Goal: Navigation & Orientation: Find specific page/section

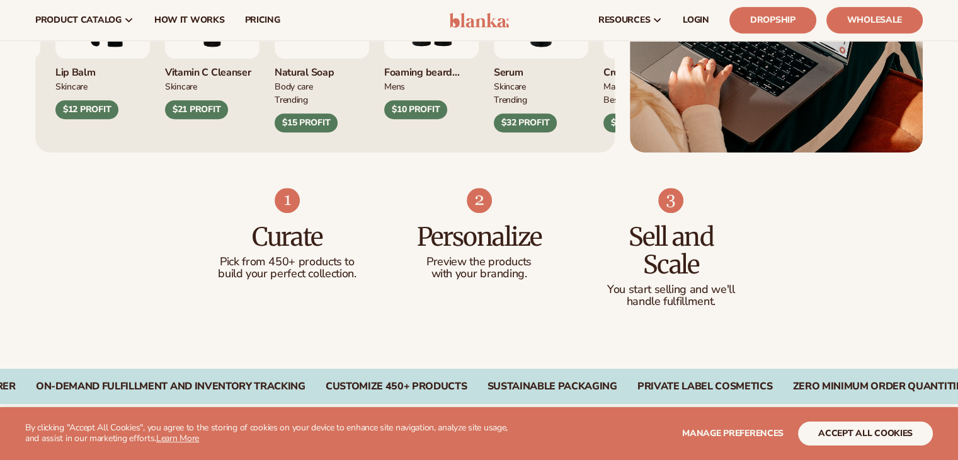
scroll to position [504, 0]
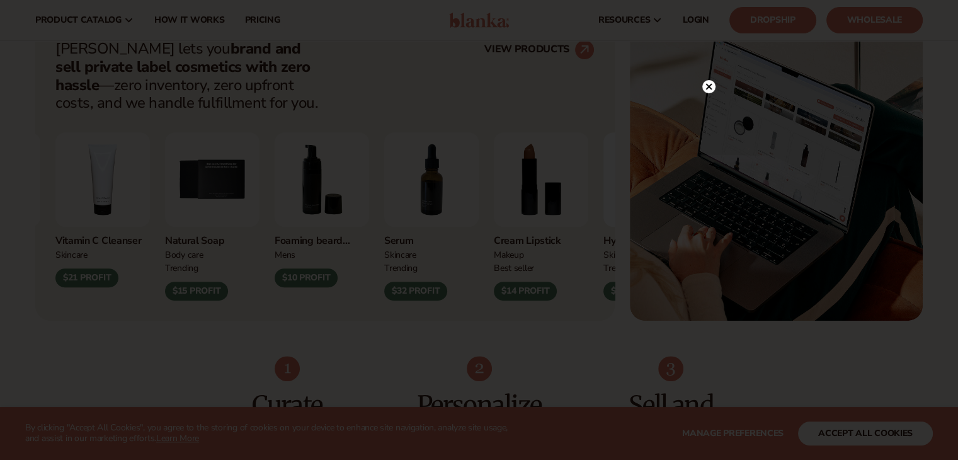
click at [701, 60] on div at bounding box center [479, 230] width 958 height 460
click at [708, 86] on icon at bounding box center [708, 86] width 6 height 6
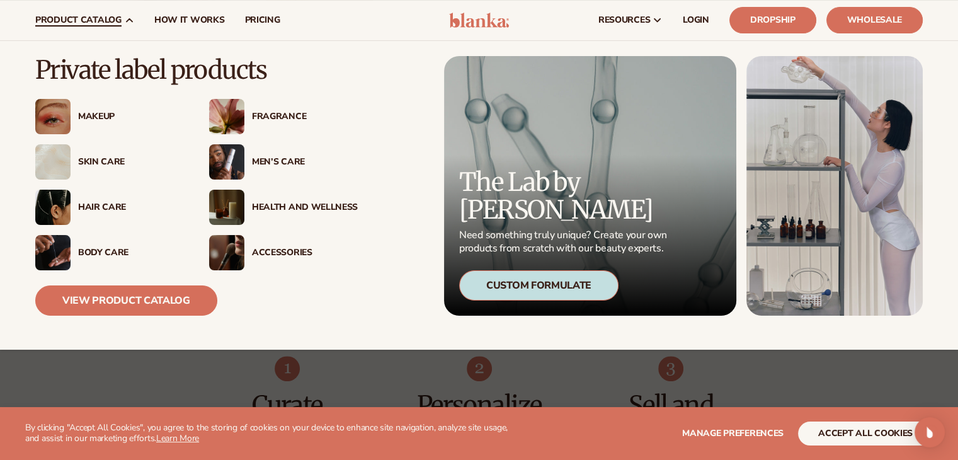
click at [119, 21] on span "product catalog" at bounding box center [78, 20] width 86 height 10
click at [272, 202] on div "Health And Wellness" at bounding box center [305, 207] width 106 height 11
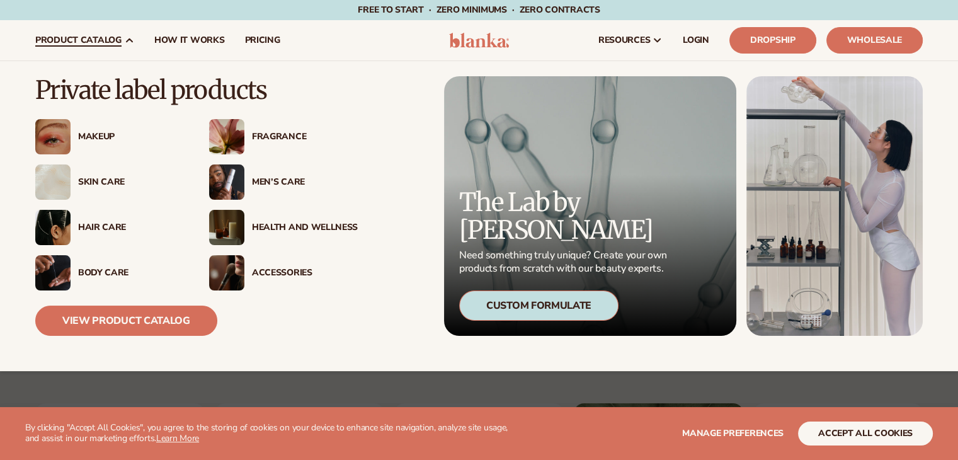
click at [106, 39] on span "product catalog" at bounding box center [78, 40] width 86 height 10
click at [255, 132] on div "Fragrance" at bounding box center [305, 137] width 106 height 11
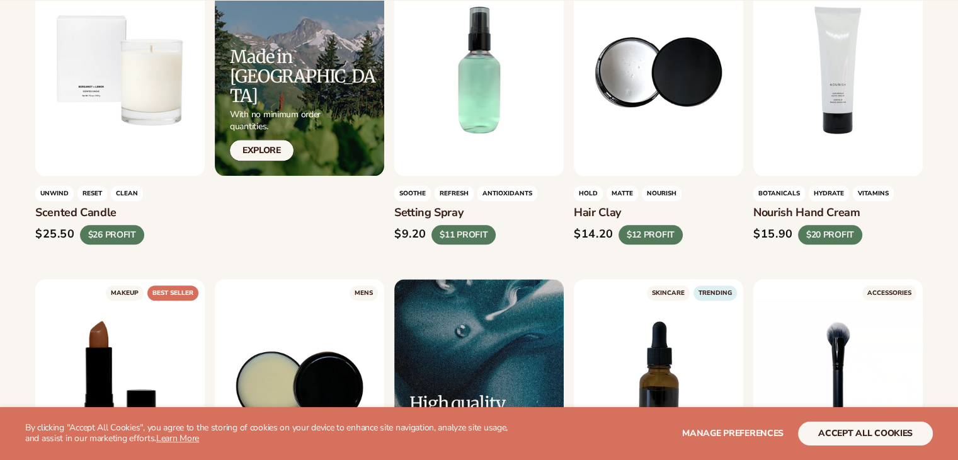
scroll to position [1826, 0]
